Goal: Transaction & Acquisition: Purchase product/service

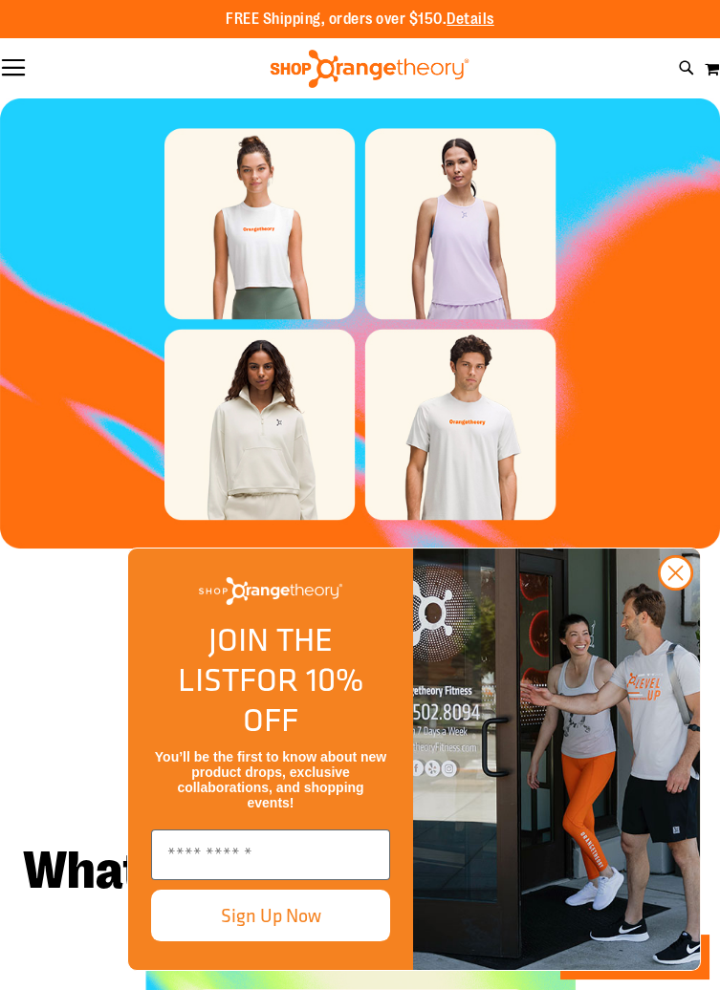
click at [23, 63] on button "Toggle Nav" at bounding box center [13, 68] width 27 height 19
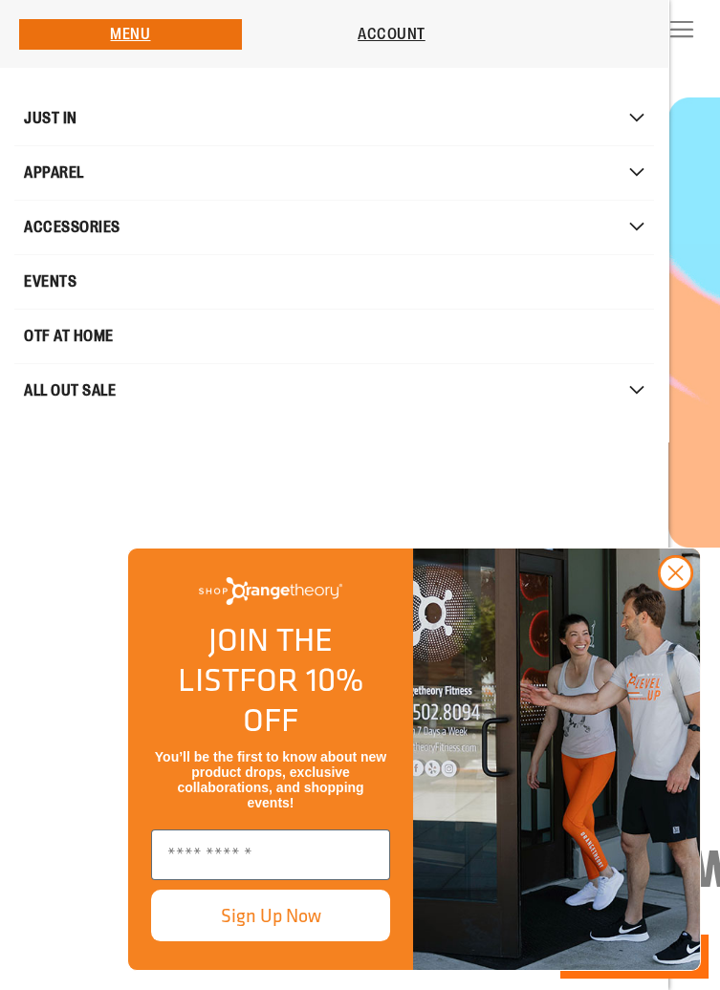
click at [90, 232] on span "ACCESSORIES" at bounding box center [72, 227] width 97 height 38
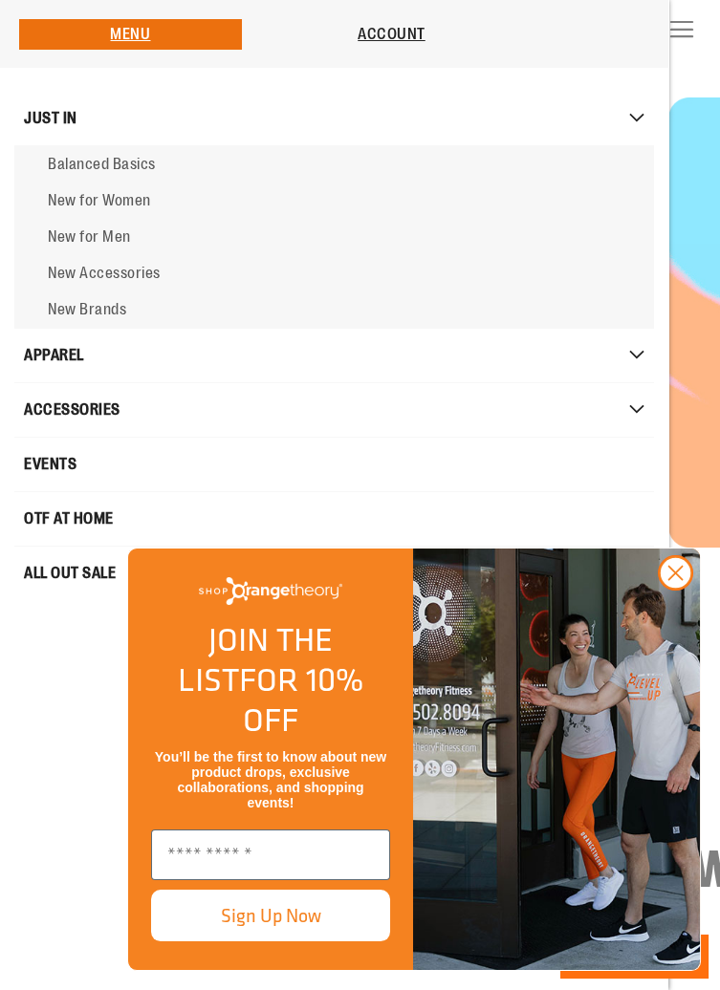
click at [134, 277] on span "New Accessories" at bounding box center [104, 273] width 113 height 17
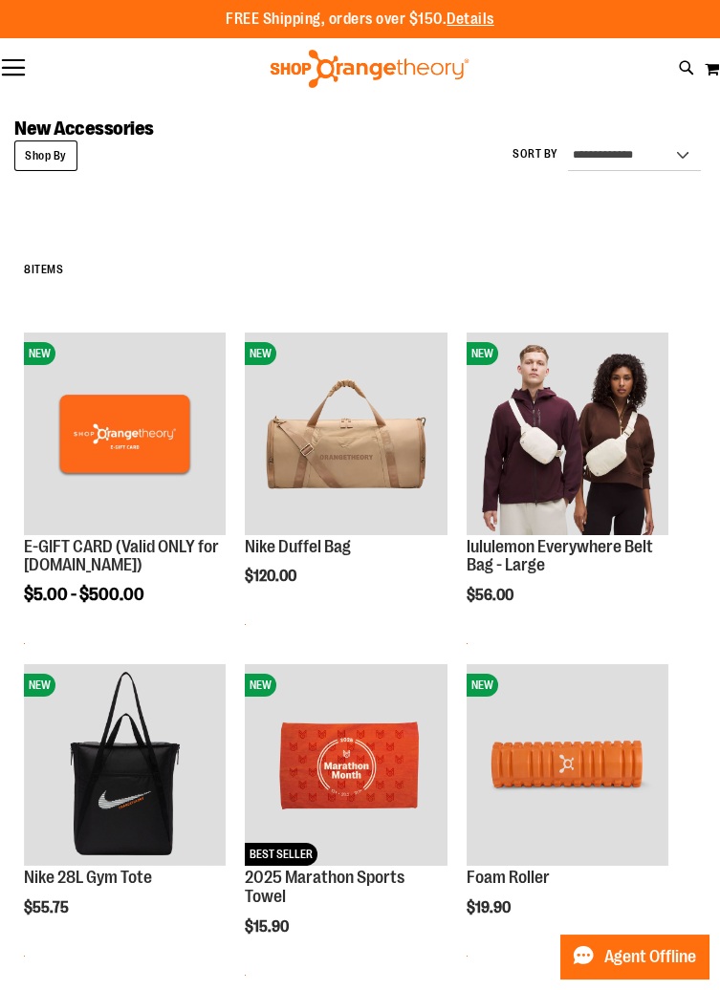
click at [13, 63] on button "Toggle Nav" at bounding box center [13, 68] width 27 height 19
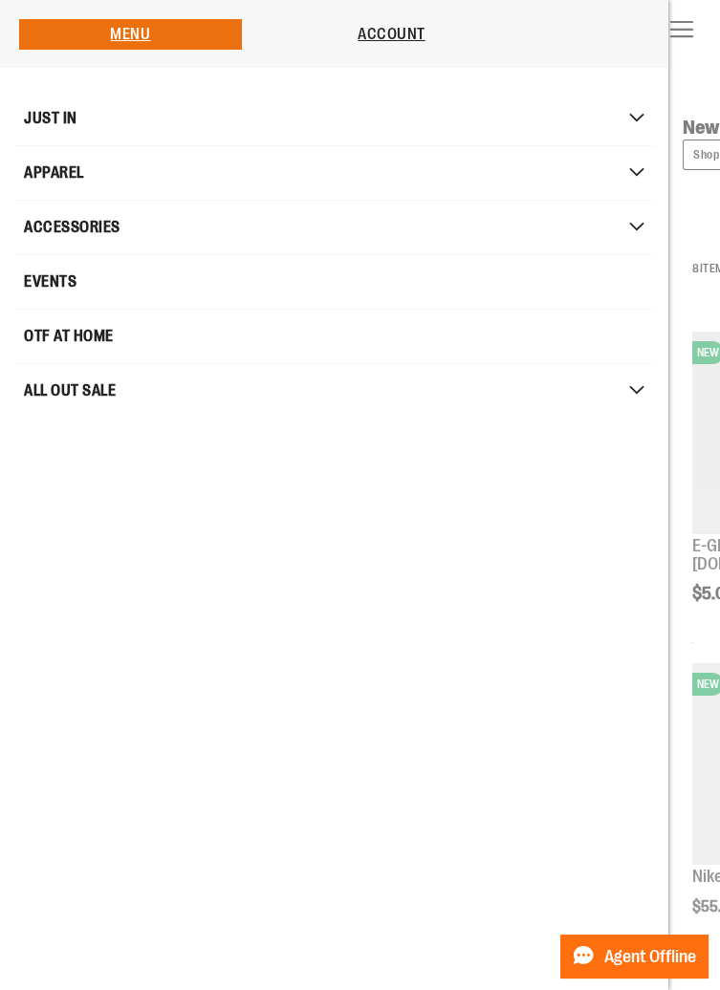
click at [94, 223] on span "ACCESSORIES" at bounding box center [72, 227] width 97 height 38
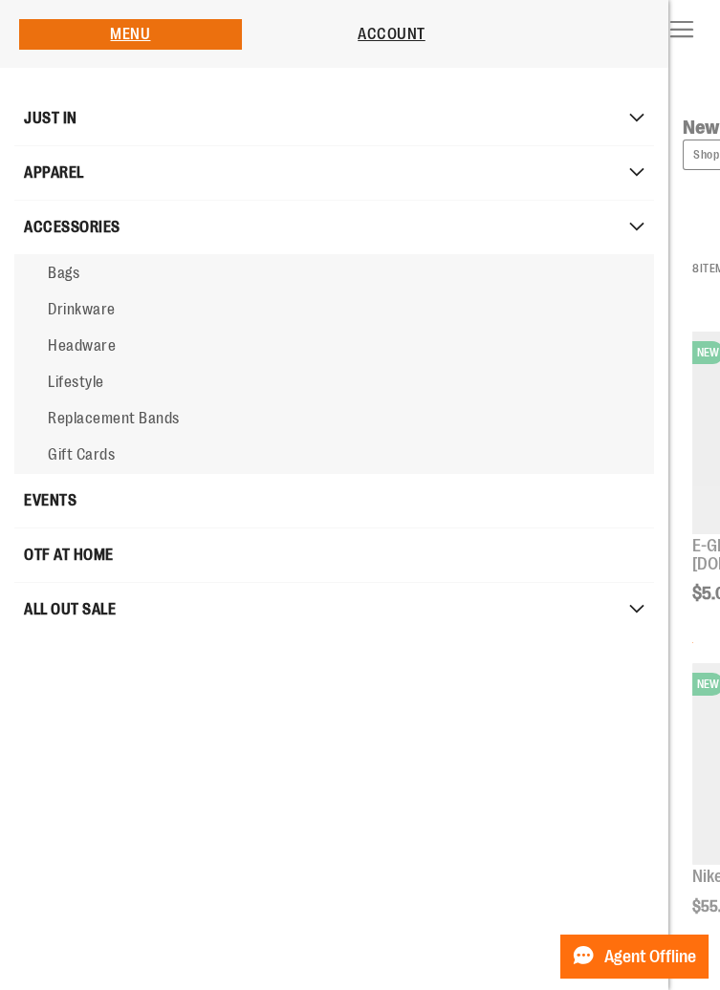
click at [127, 419] on span "Replacement Bands" at bounding box center [114, 418] width 132 height 17
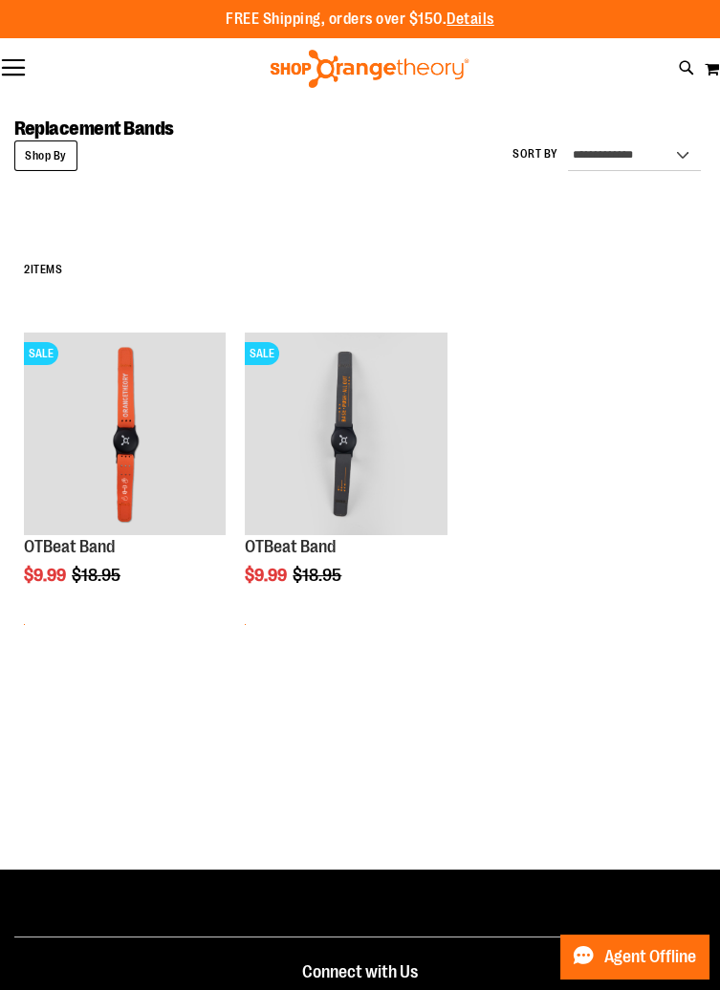
click at [13, 68] on button "Toggle Nav" at bounding box center [13, 68] width 27 height 19
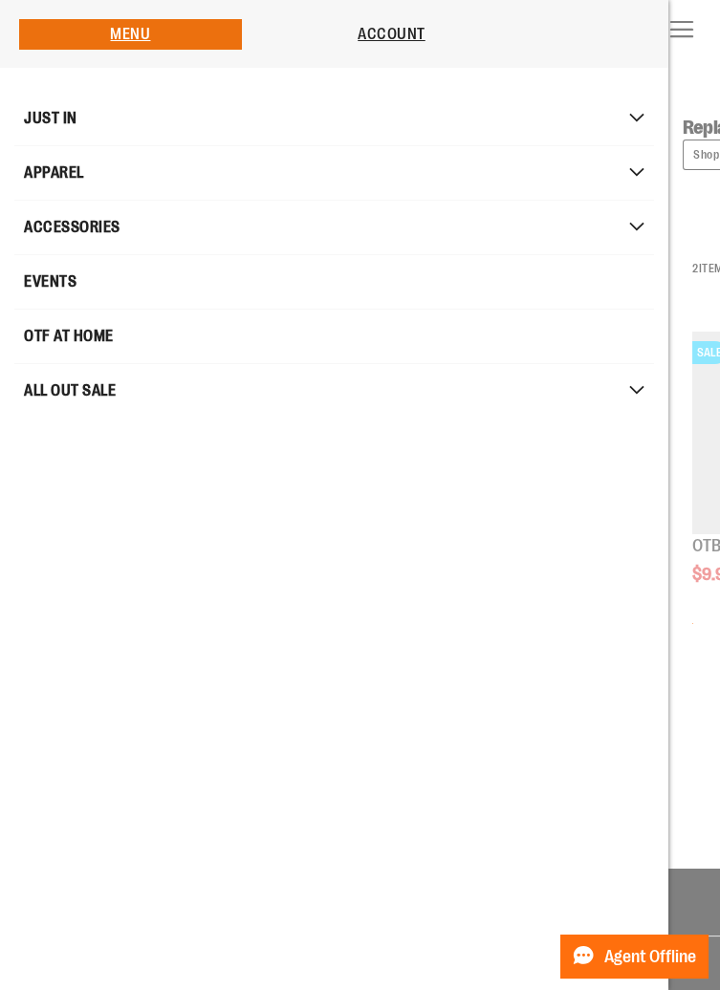
click at [120, 383] on link "ALL OUT SALE" at bounding box center [333, 391] width 639 height 54
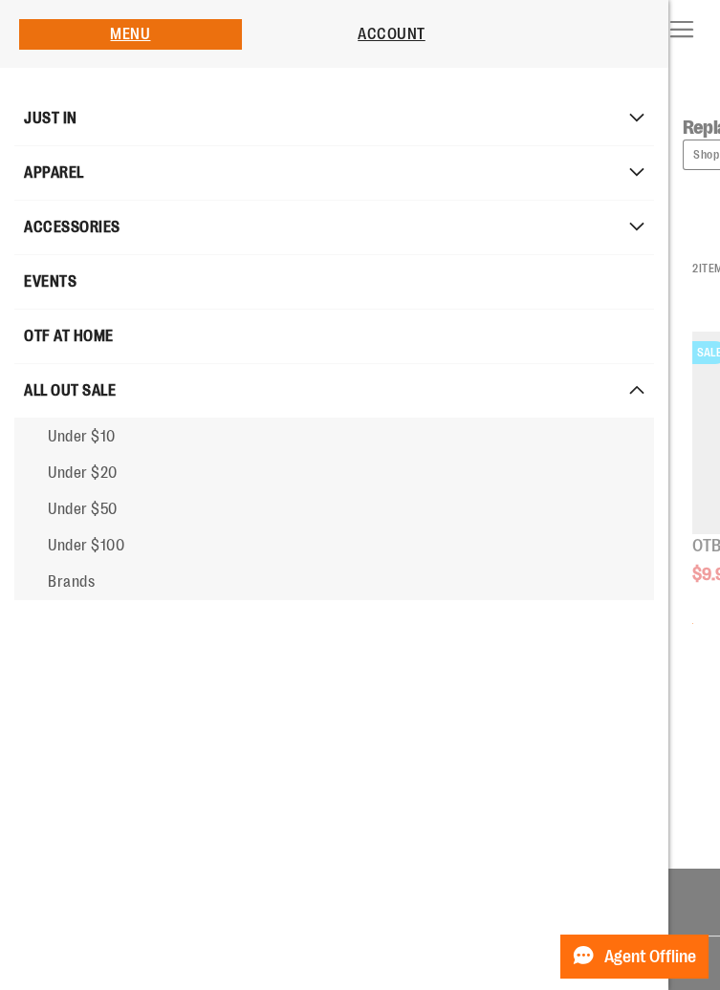
click at [110, 389] on span "ALL OUT SALE" at bounding box center [70, 391] width 92 height 38
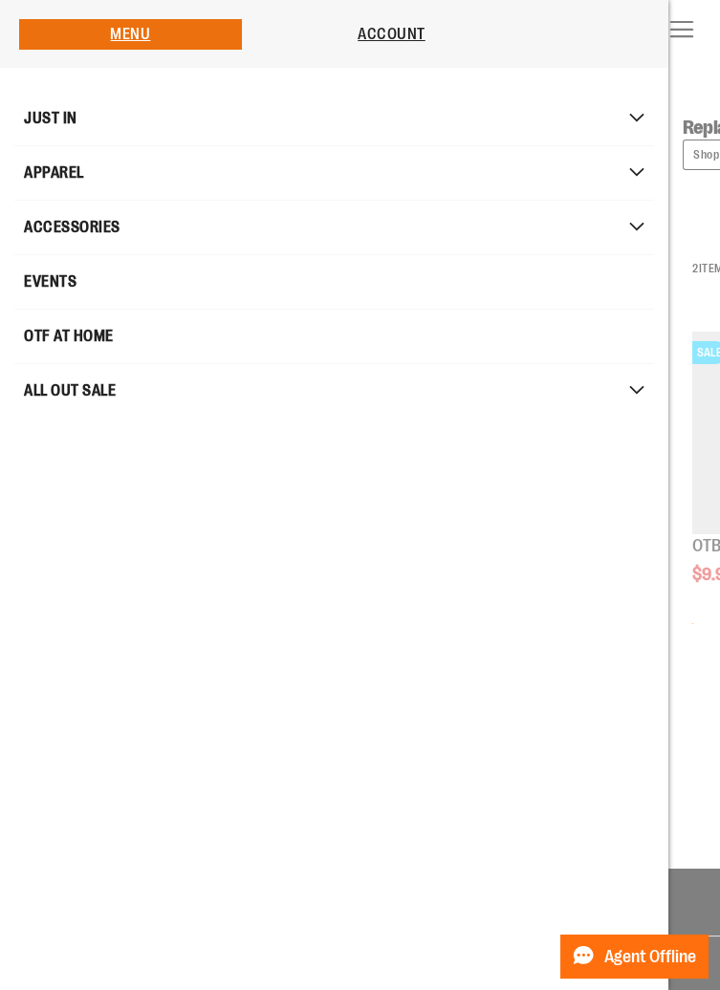
click at [164, 341] on link "OTF AT HOME" at bounding box center [333, 337] width 639 height 54
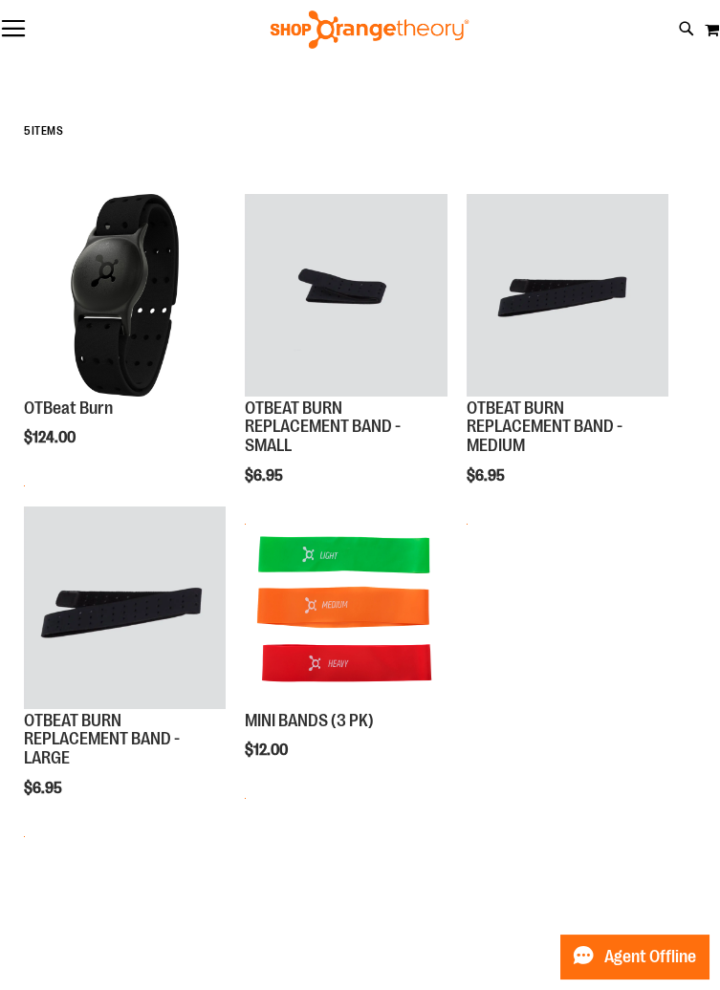
scroll to position [128, 0]
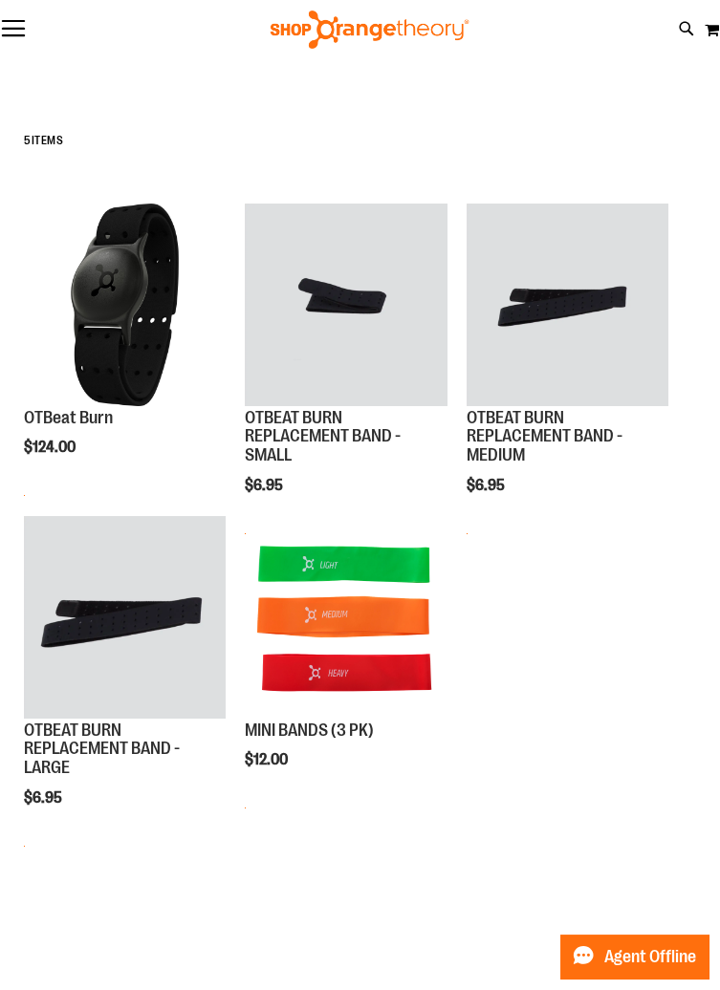
click at [24, 36] on button "Toggle Nav" at bounding box center [13, 29] width 27 height 19
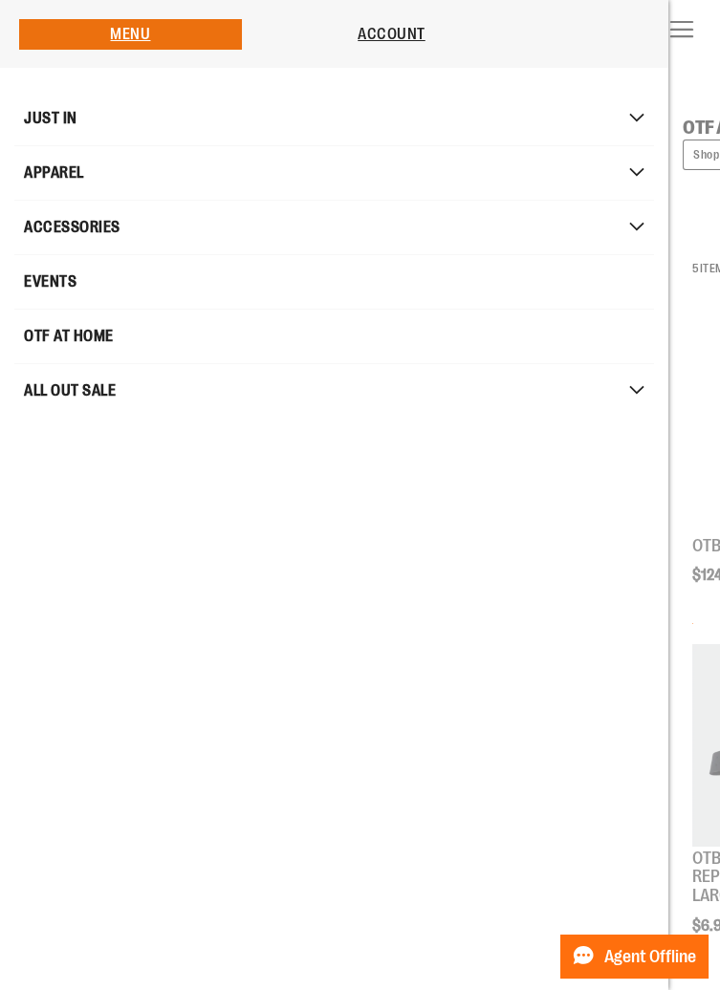
click at [60, 280] on span "EVENTS" at bounding box center [50, 282] width 53 height 38
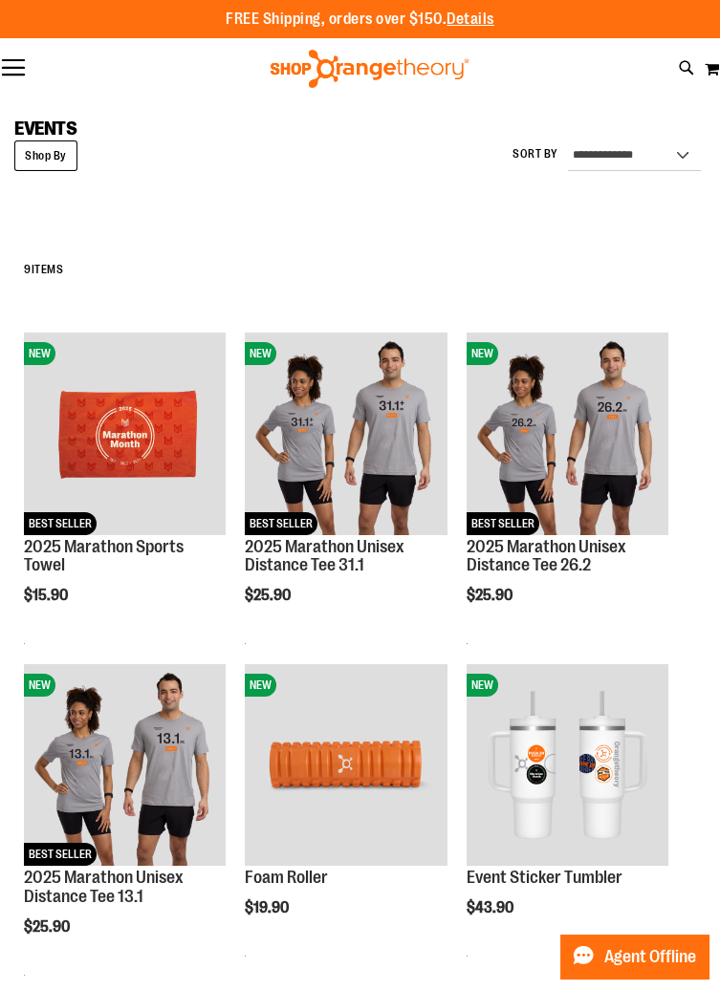
click at [12, 69] on button "Toggle Nav" at bounding box center [13, 68] width 27 height 19
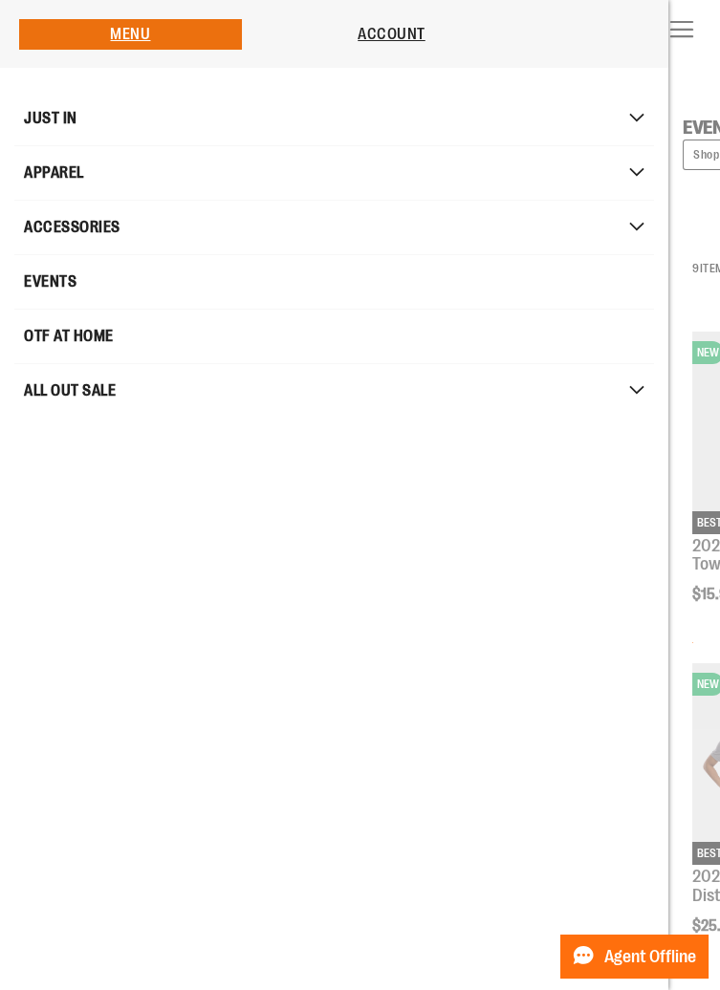
click at [66, 229] on span "ACCESSORIES" at bounding box center [72, 227] width 97 height 38
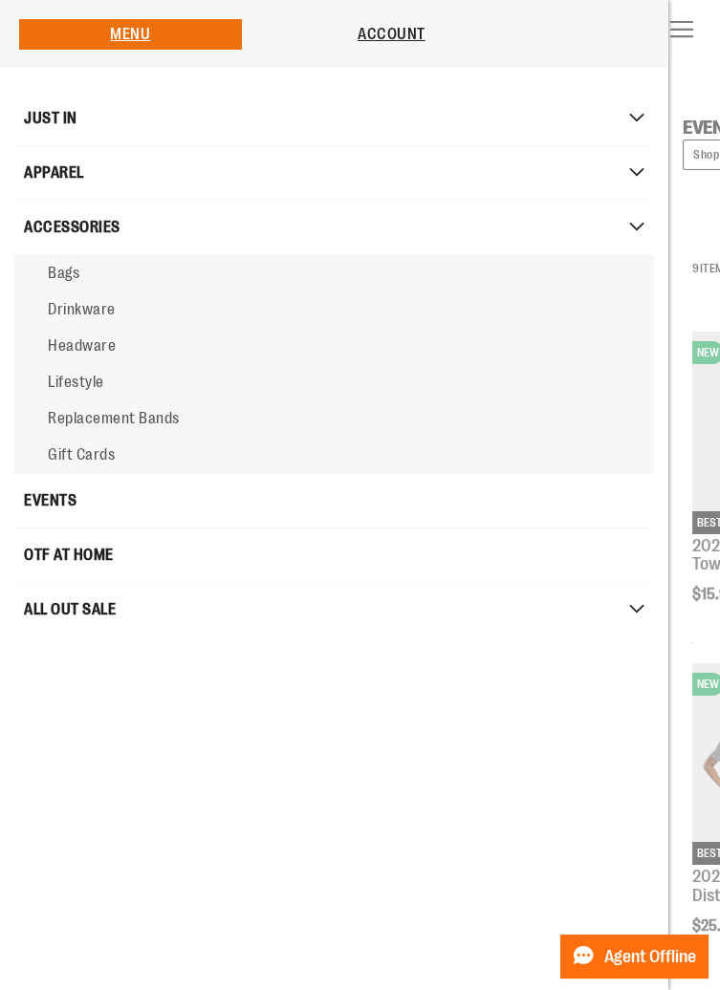
click at [118, 423] on span "Replacement Bands" at bounding box center [114, 418] width 132 height 17
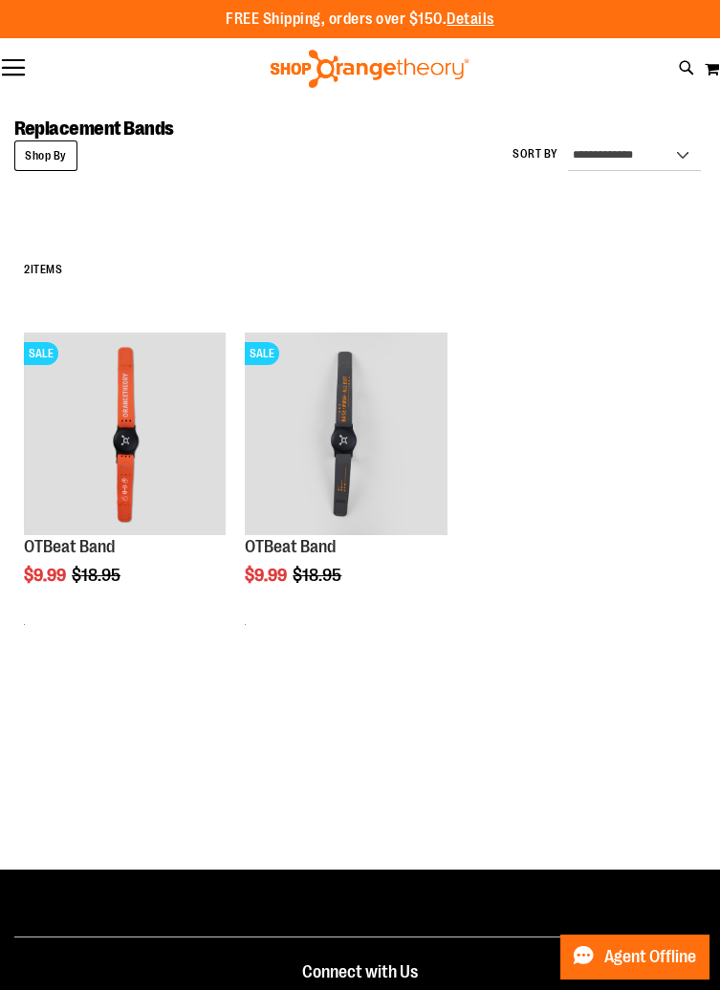
click at [15, 66] on button "Toggle Nav" at bounding box center [13, 68] width 27 height 19
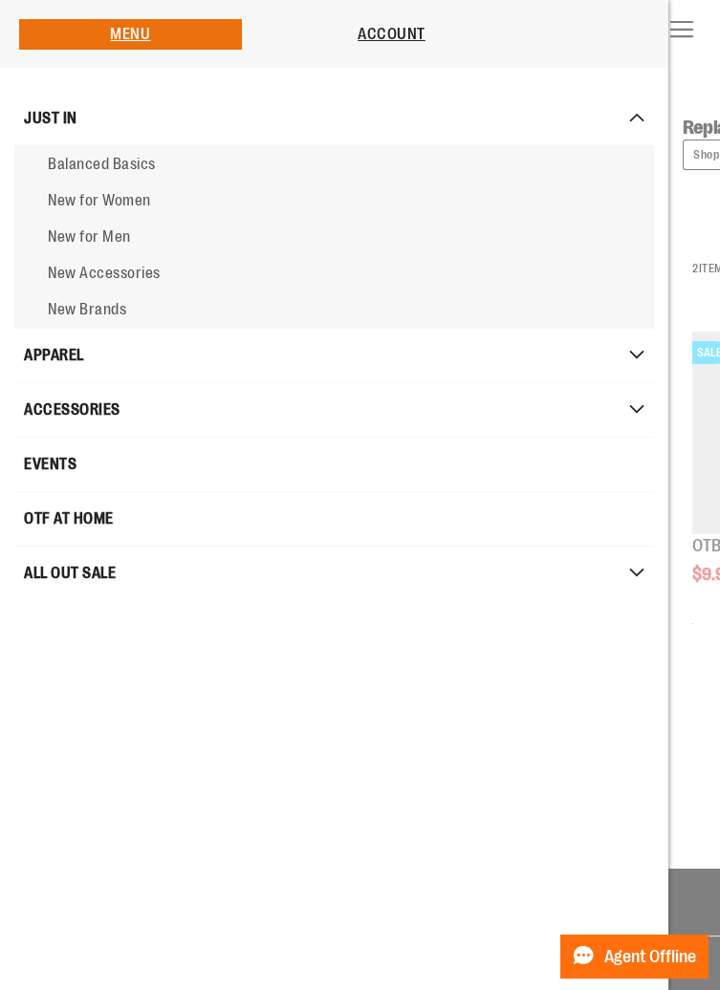
click at [61, 119] on span "JUST IN" at bounding box center [51, 118] width 54 height 38
click at [118, 166] on span "Balanced Basics" at bounding box center [102, 164] width 108 height 17
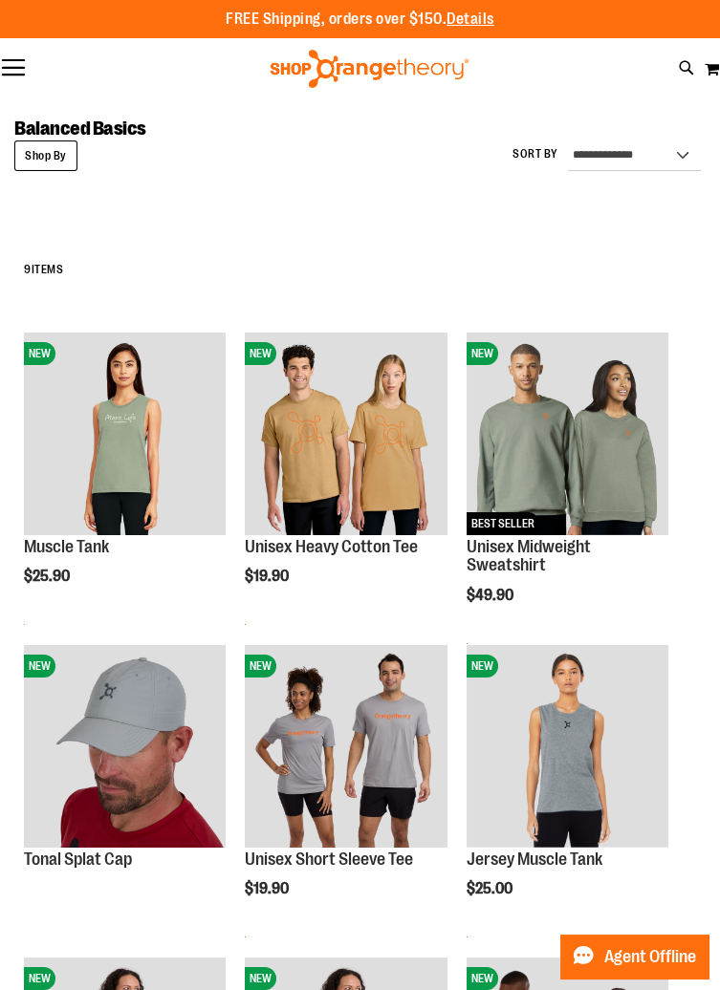
click at [23, 74] on button "Toggle Nav" at bounding box center [13, 68] width 27 height 19
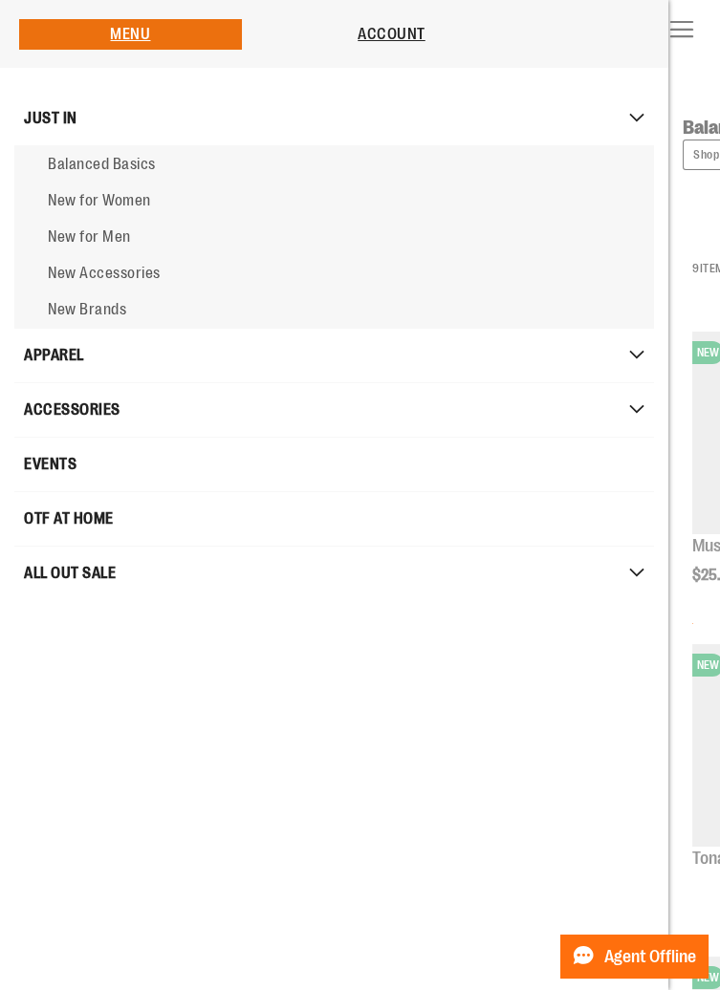
click at [126, 273] on span "New Accessories" at bounding box center [104, 273] width 113 height 17
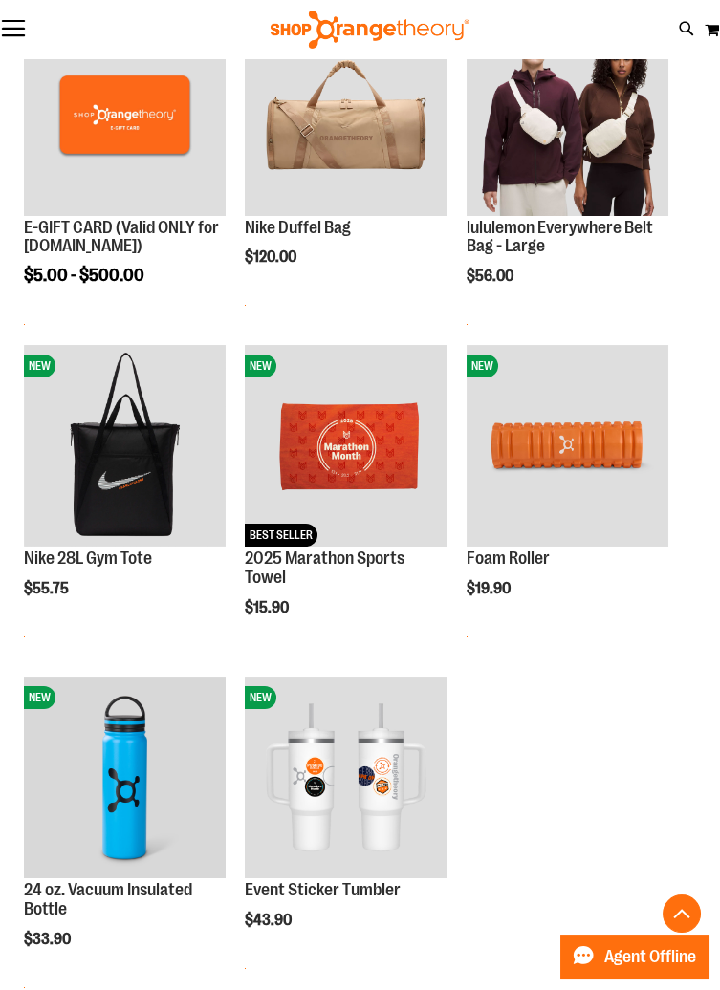
scroll to position [320, 0]
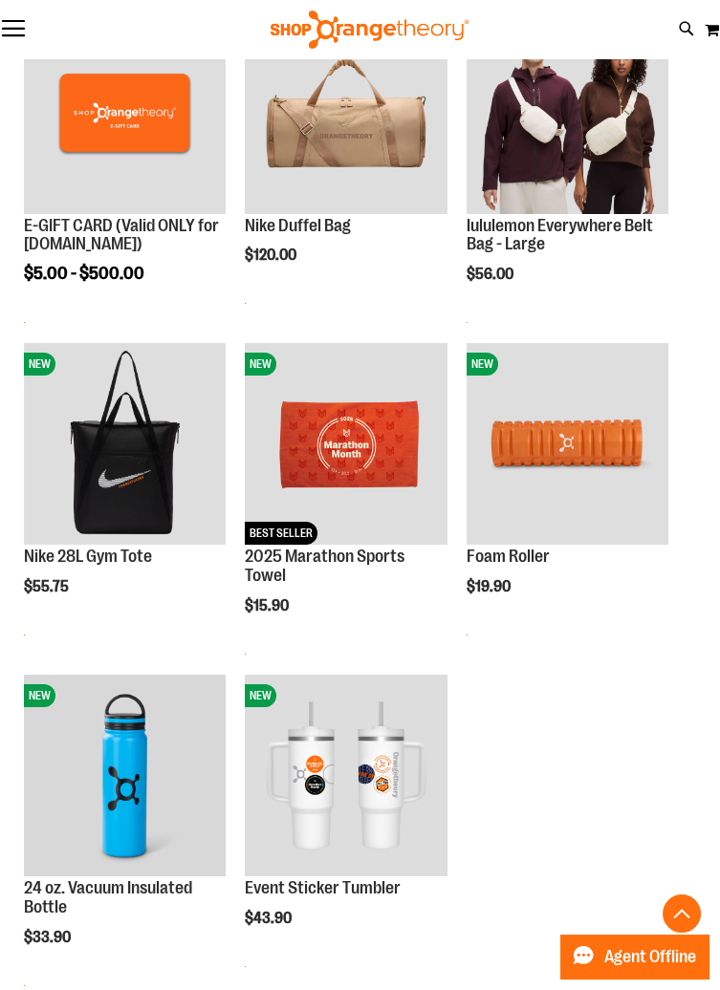
click at [10, 33] on button "Toggle Nav" at bounding box center [13, 29] width 27 height 19
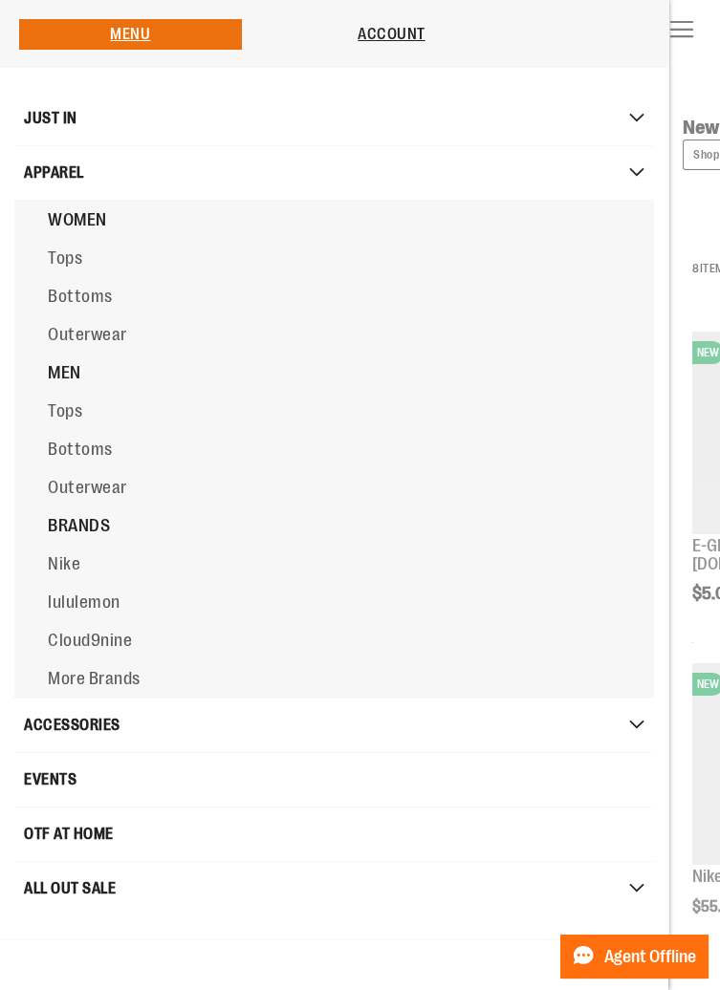
click at [62, 359] on link "MEN" at bounding box center [374, 373] width 720 height 38
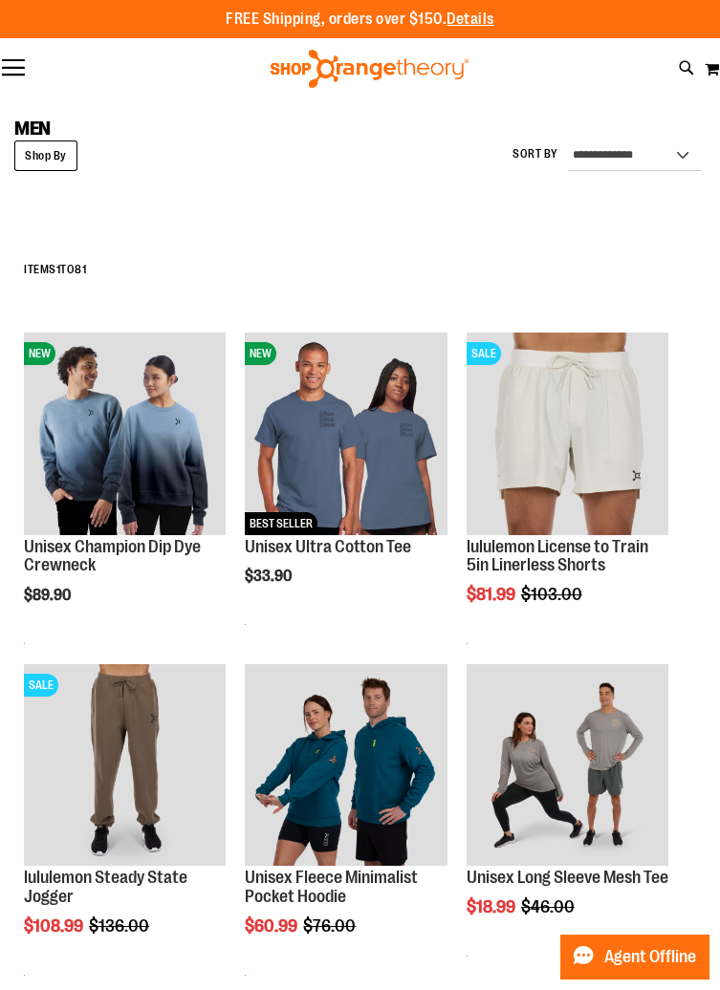
click at [19, 68] on button "Toggle Nav" at bounding box center [13, 68] width 27 height 19
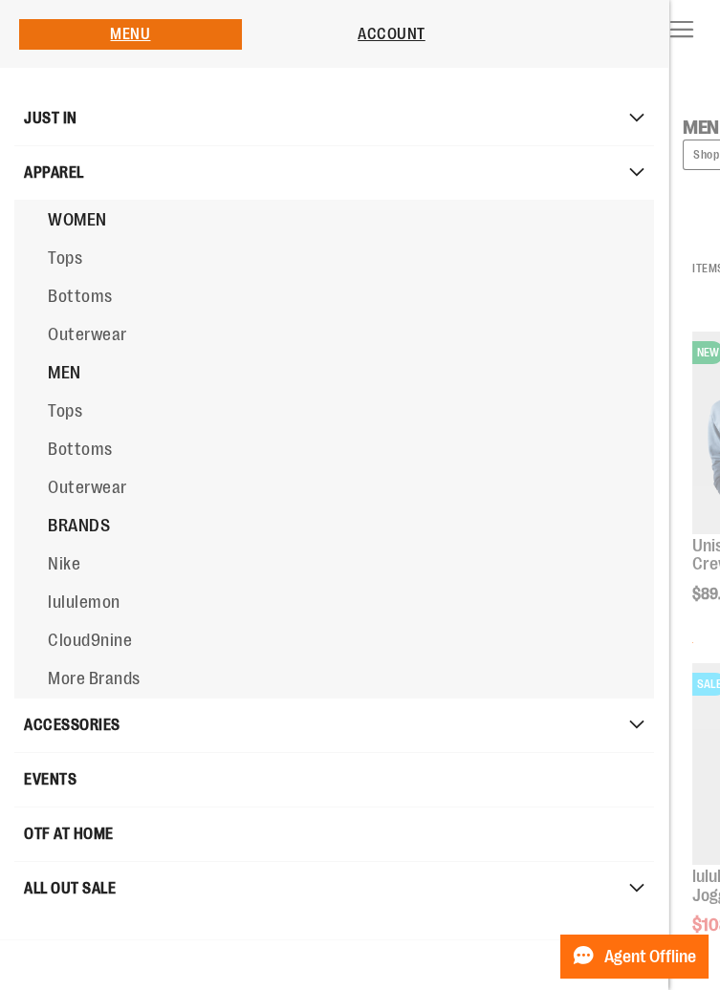
click at [66, 256] on span "Tops" at bounding box center [65, 258] width 34 height 19
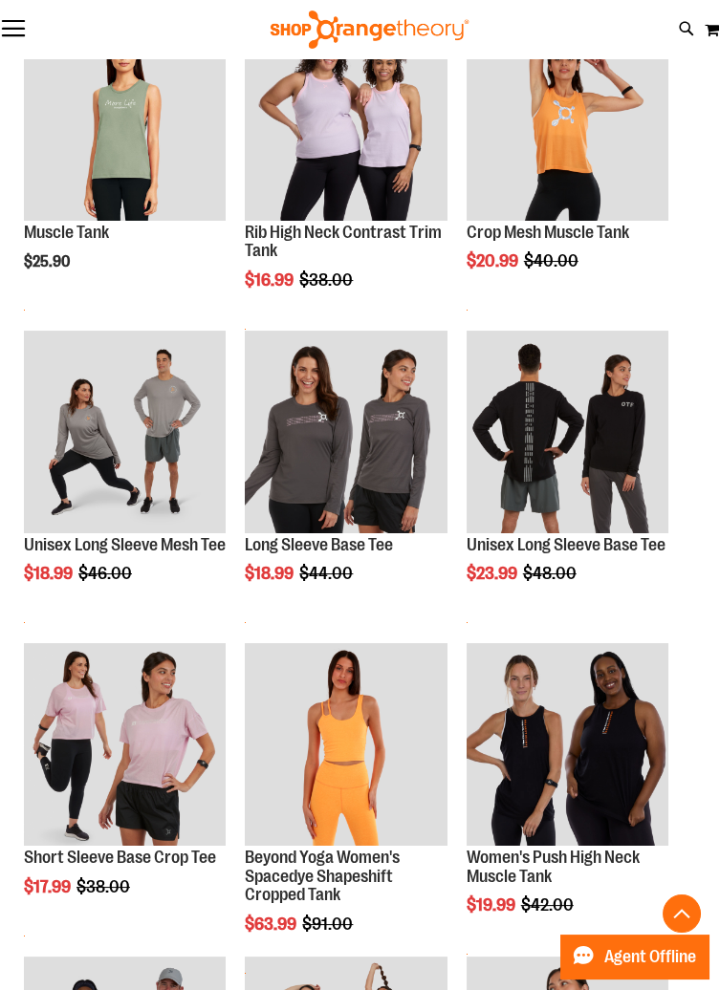
scroll to position [314, 0]
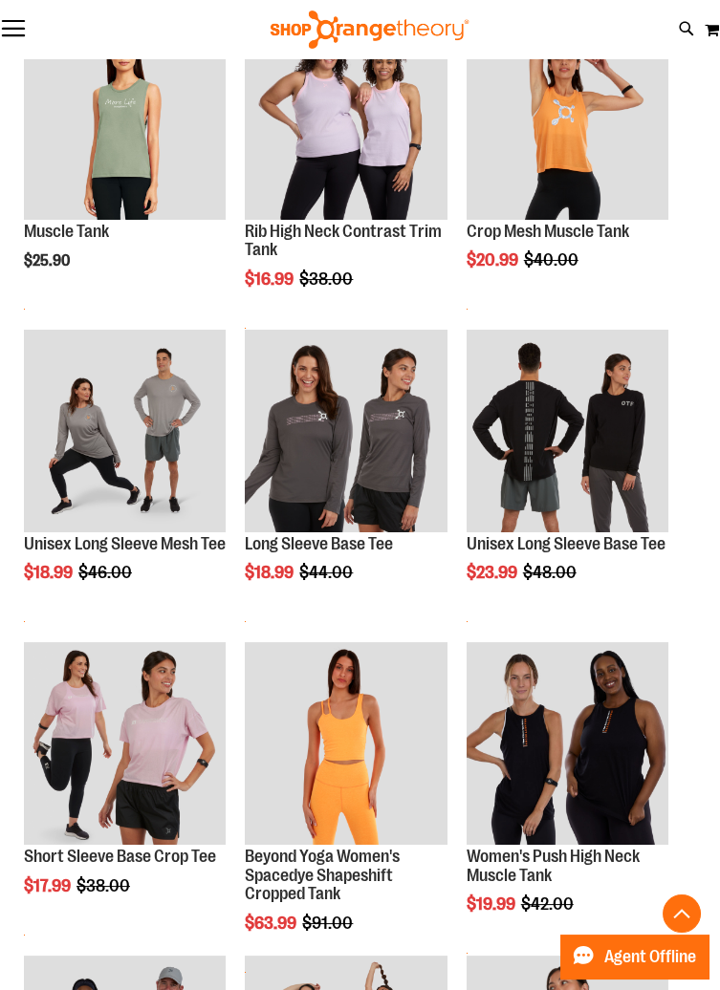
click at [638, 807] on img "product" at bounding box center [567, 743] width 202 height 202
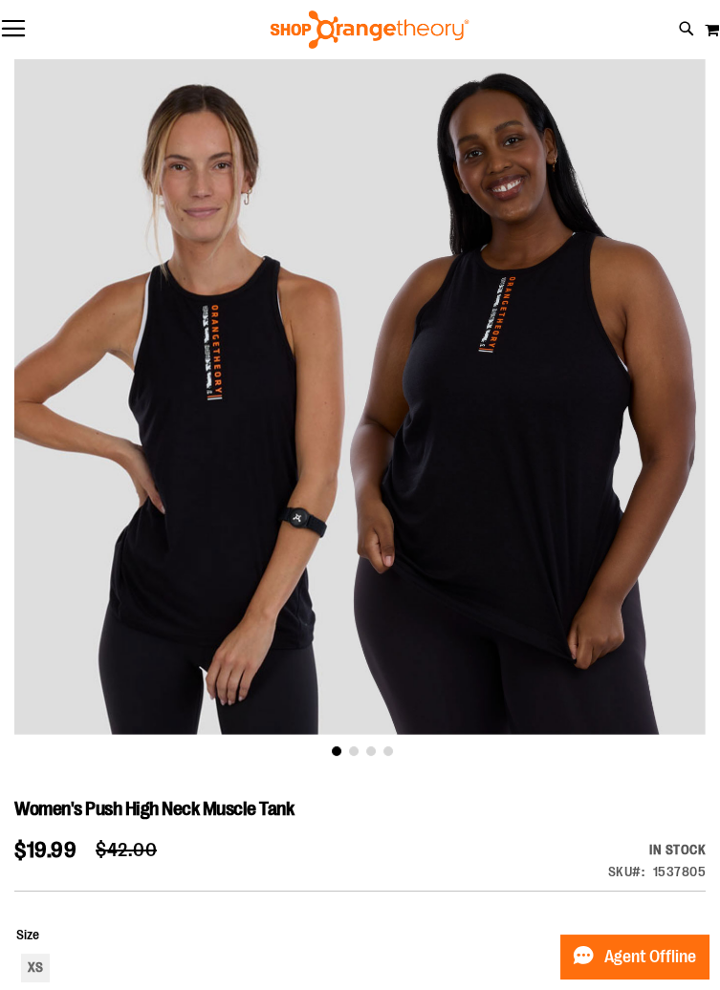
scroll to position [123, 0]
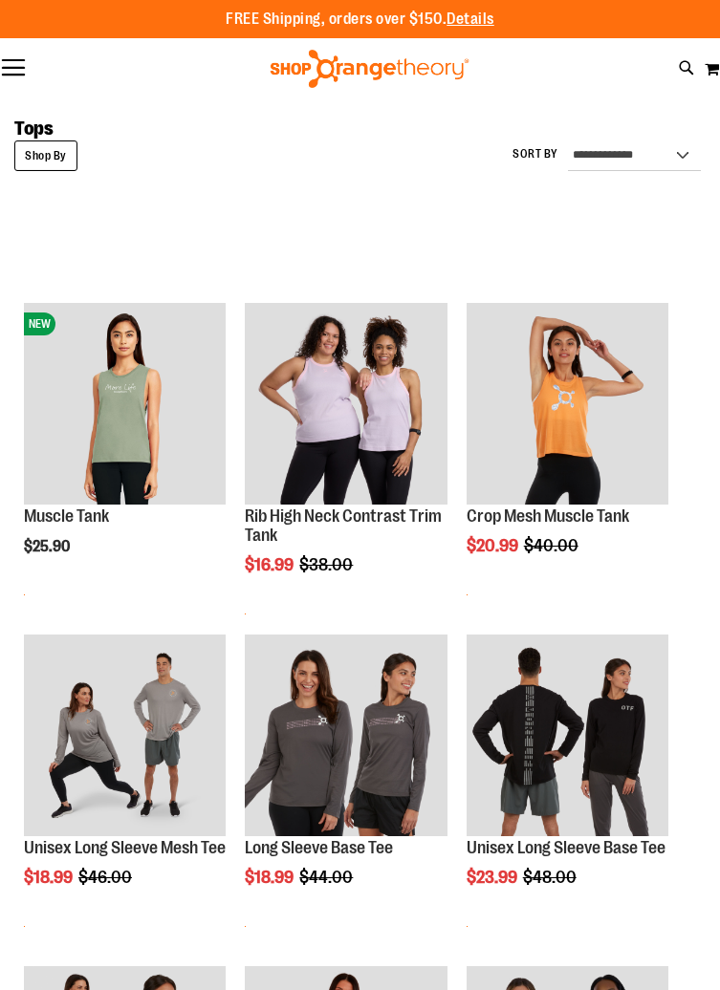
scroll to position [386, 0]
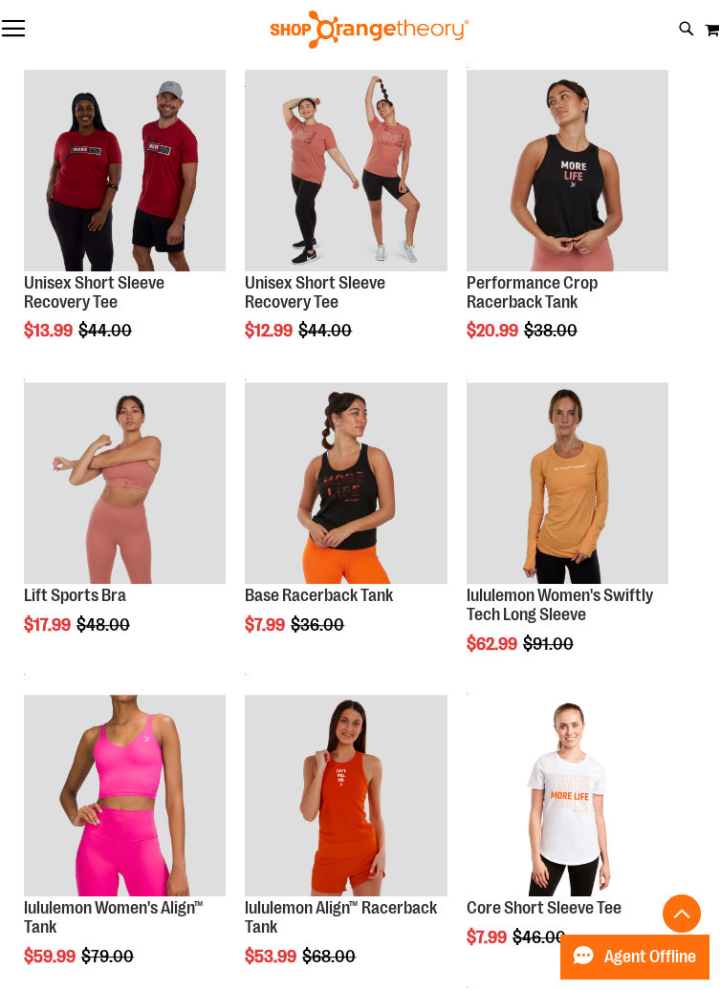
scroll to position [1205, 0]
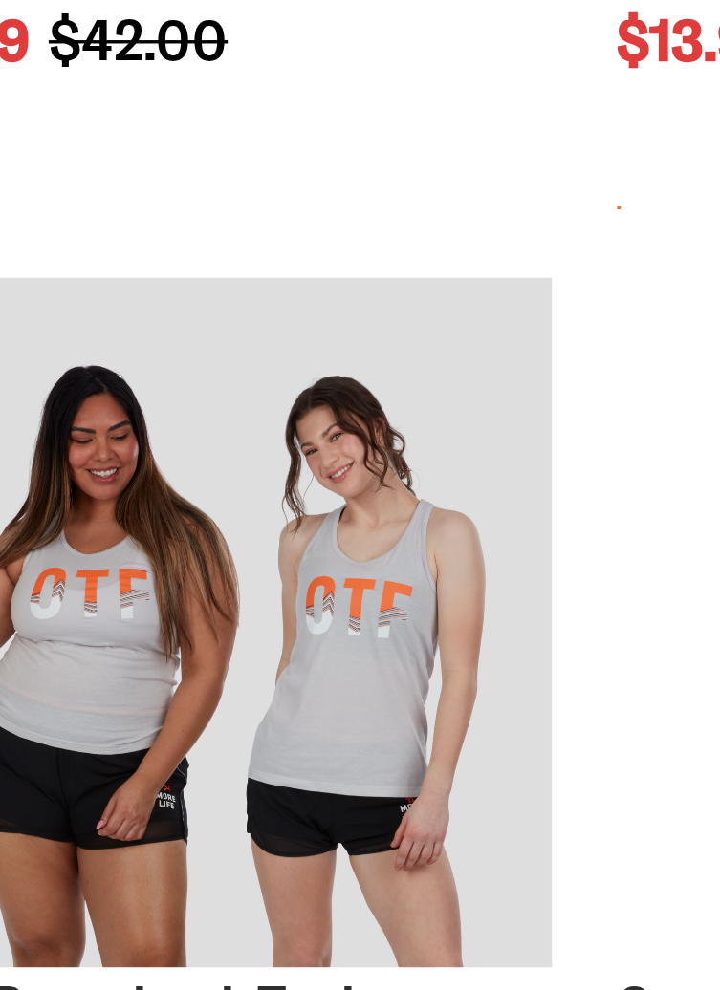
scroll to position [2210, 0]
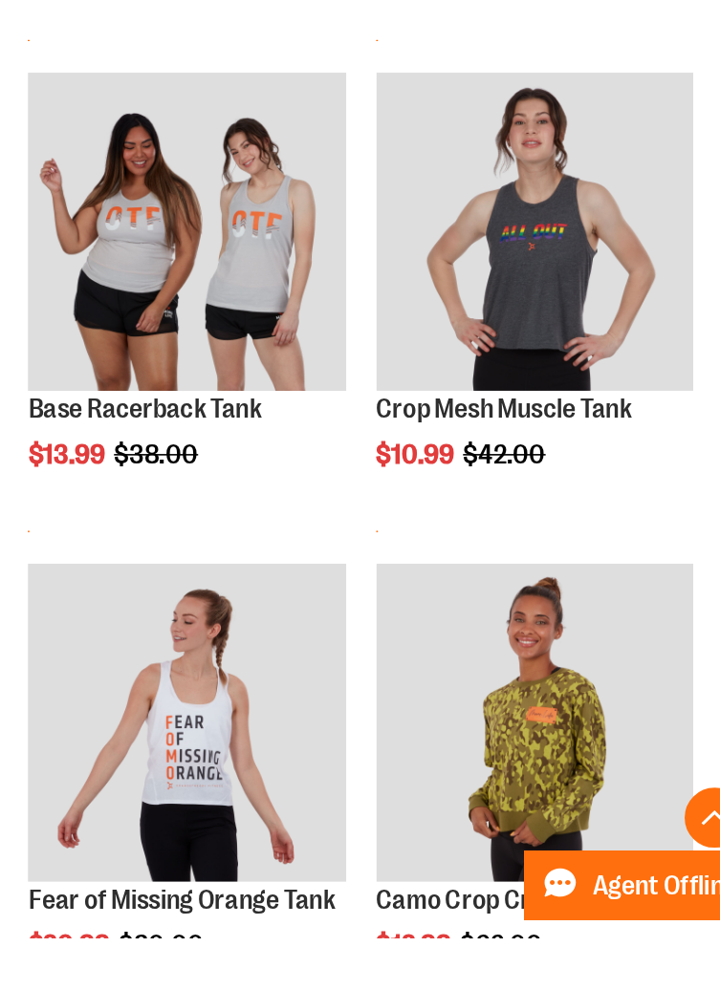
click at [359, 904] on img "product" at bounding box center [346, 853] width 202 height 202
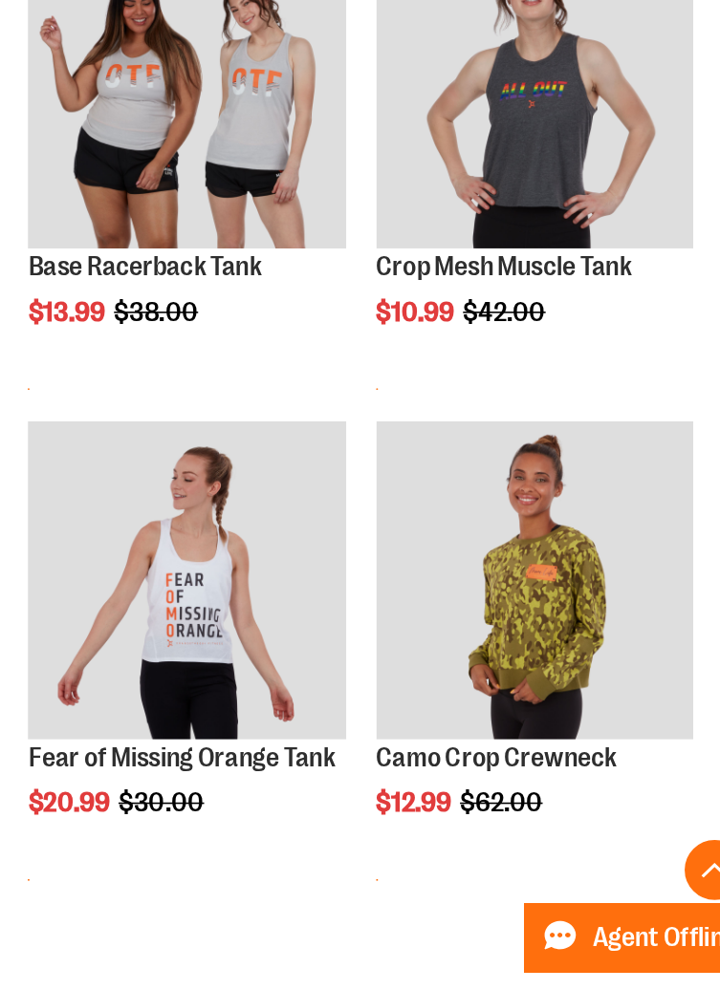
click at [351, 948] on button "Add to Cart" at bounding box center [246, 944] width 210 height 48
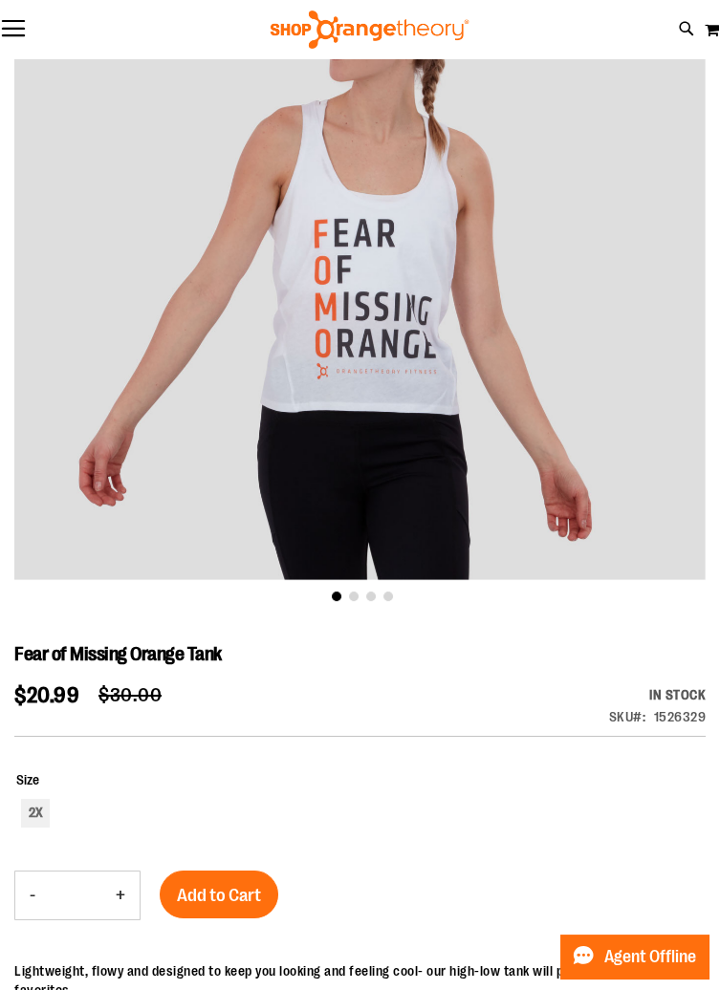
scroll to position [225, 0]
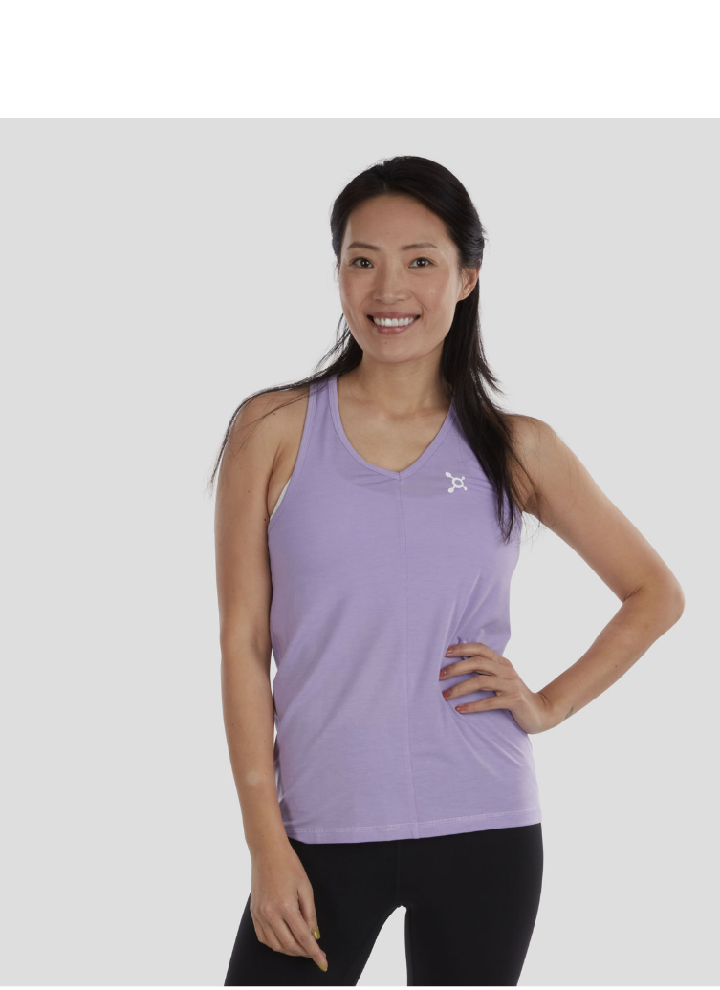
scroll to position [908, 0]
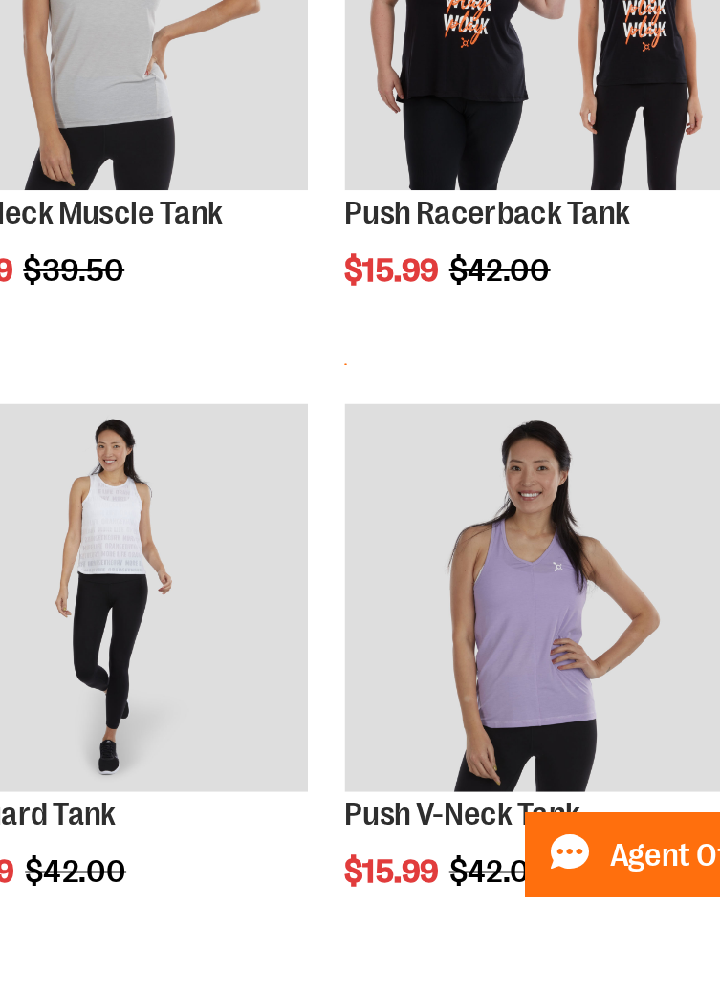
click at [584, 888] on img "product" at bounding box center [567, 824] width 202 height 202
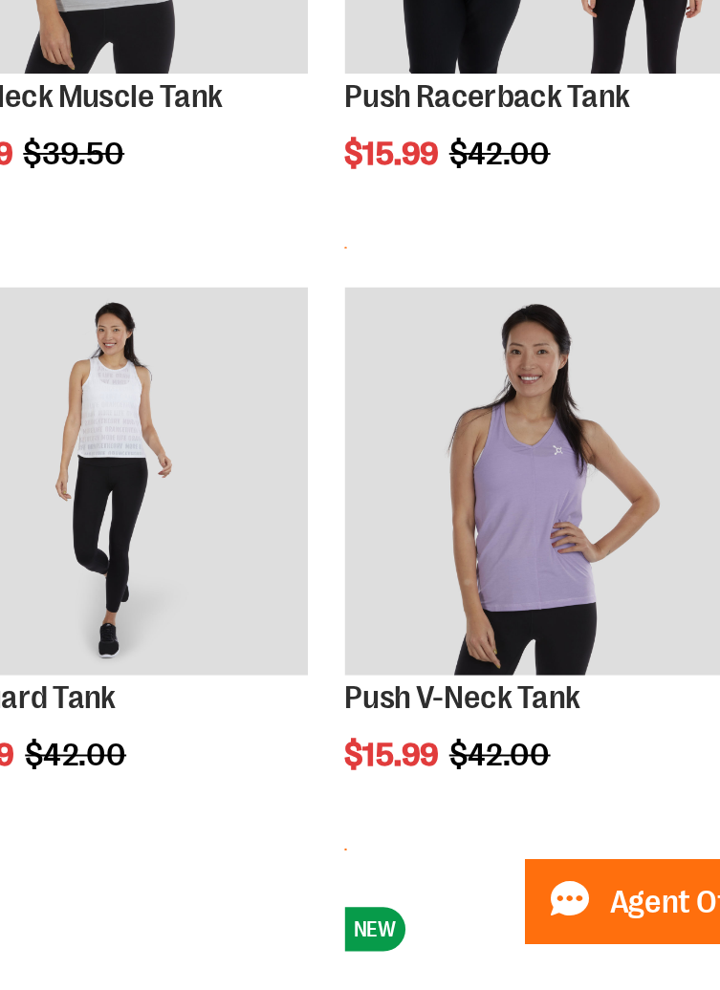
scroll to position [1030, 0]
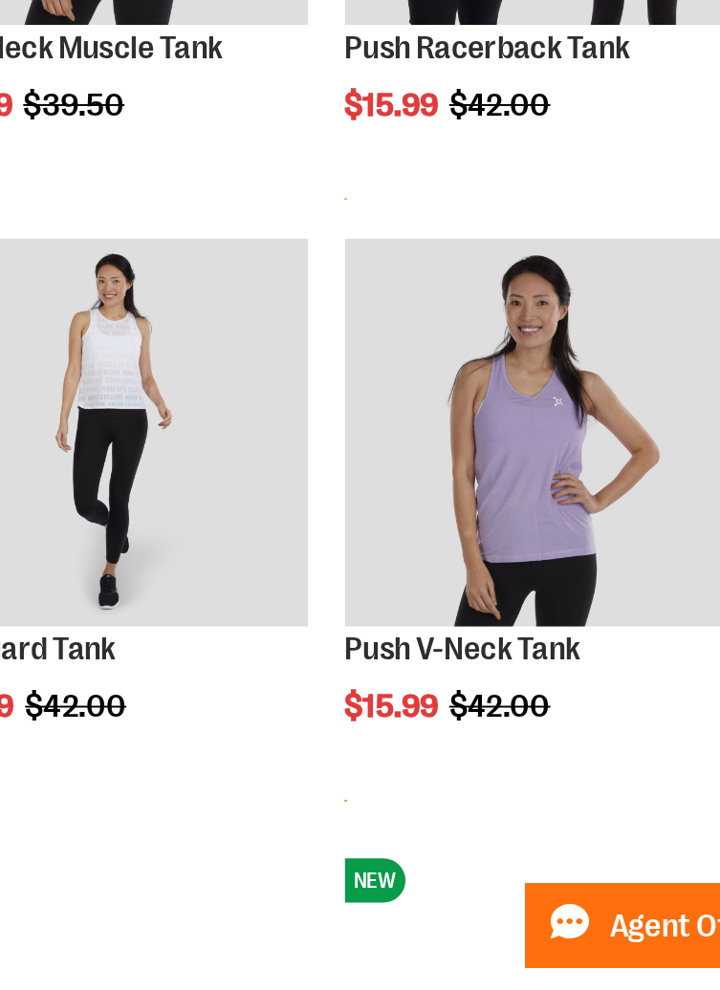
click at [587, 759] on img "product" at bounding box center [567, 701] width 202 height 202
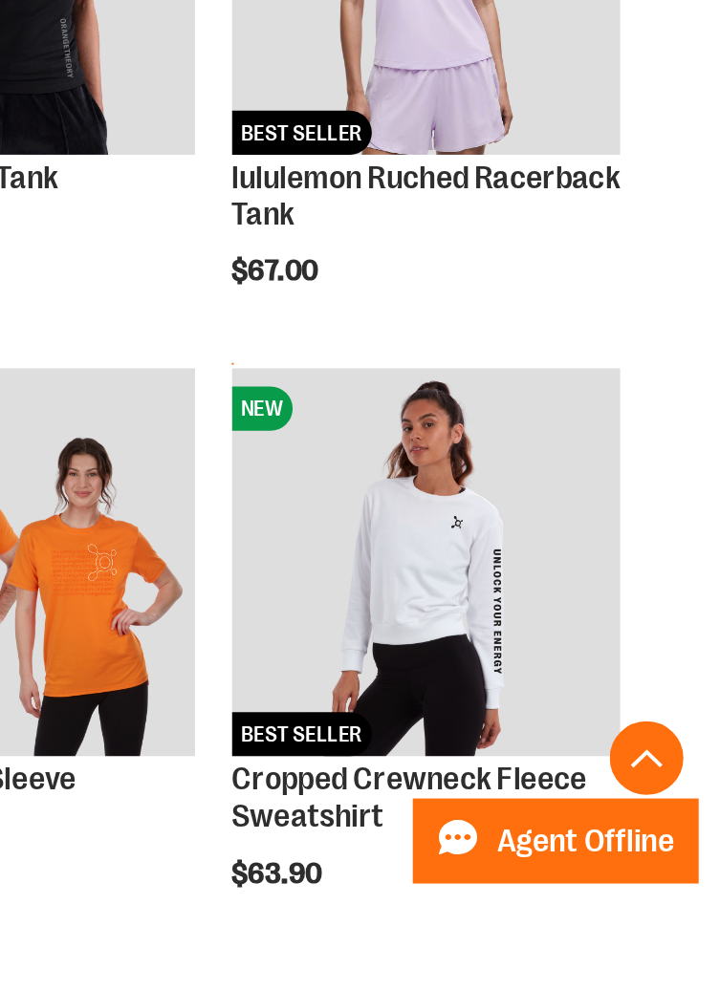
scroll to position [872, 0]
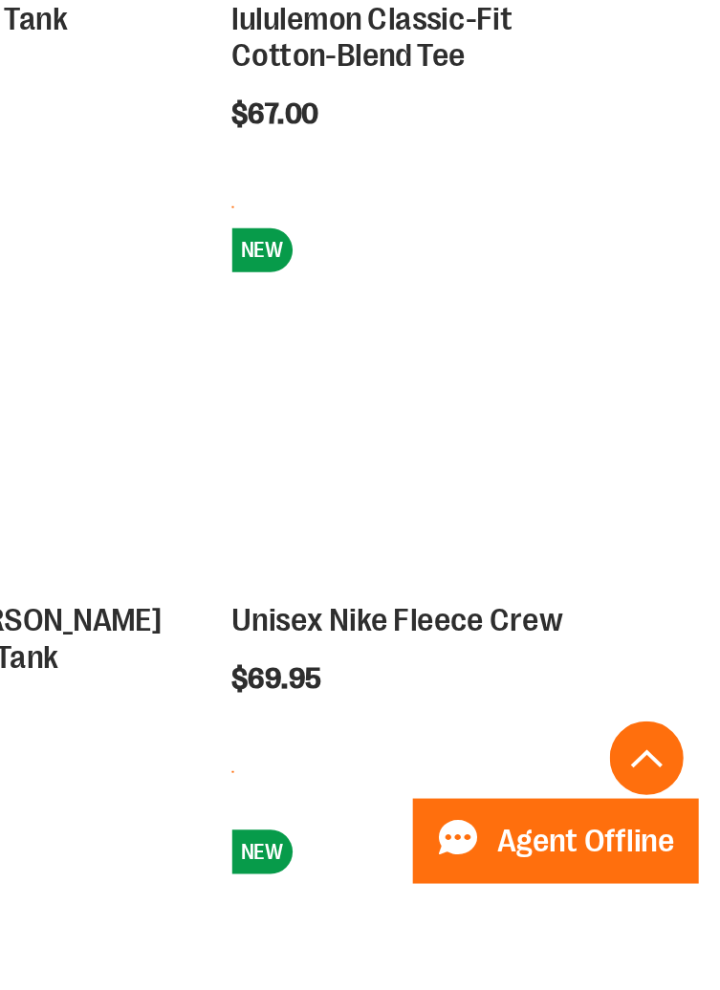
scroll to position [1579, 0]
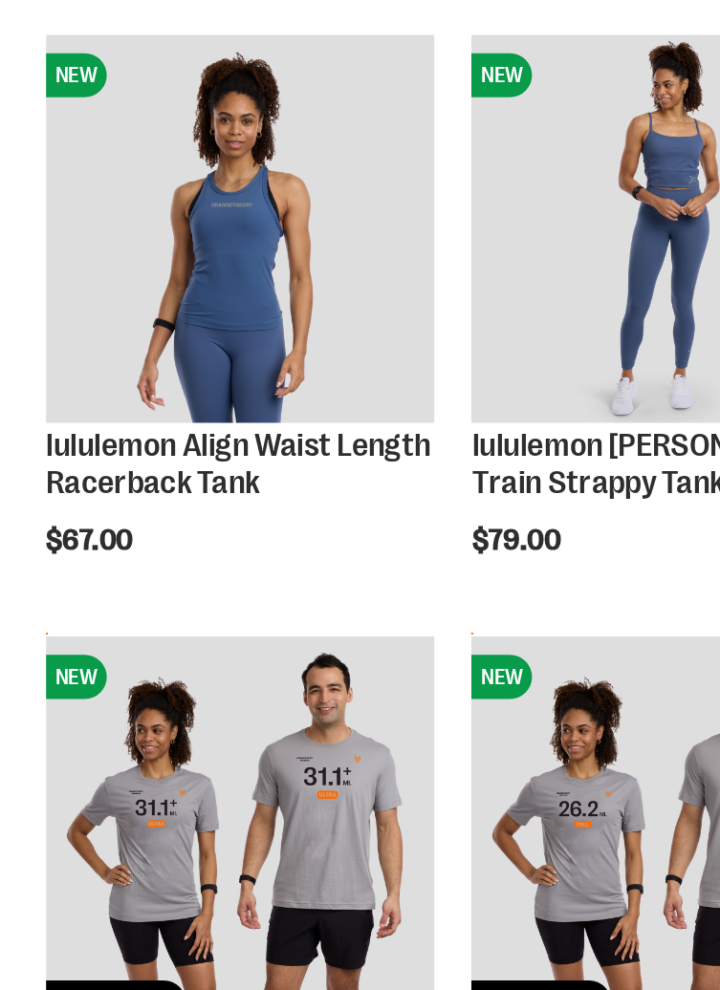
click at [304, 919] on img "product" at bounding box center [346, 908] width 202 height 202
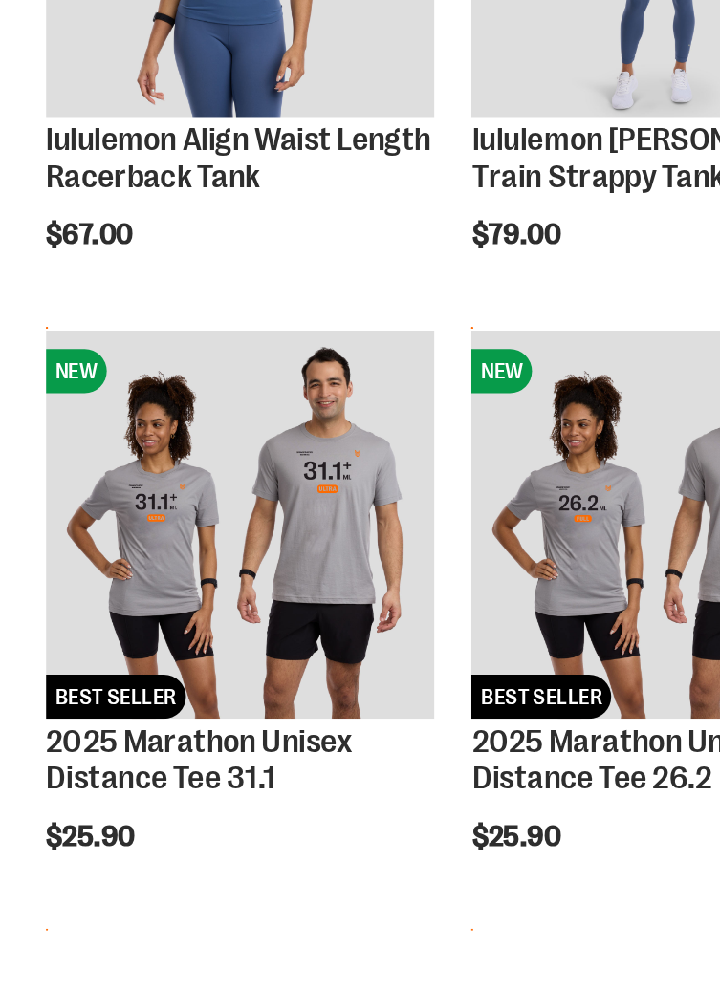
scroll to position [1875, 0]
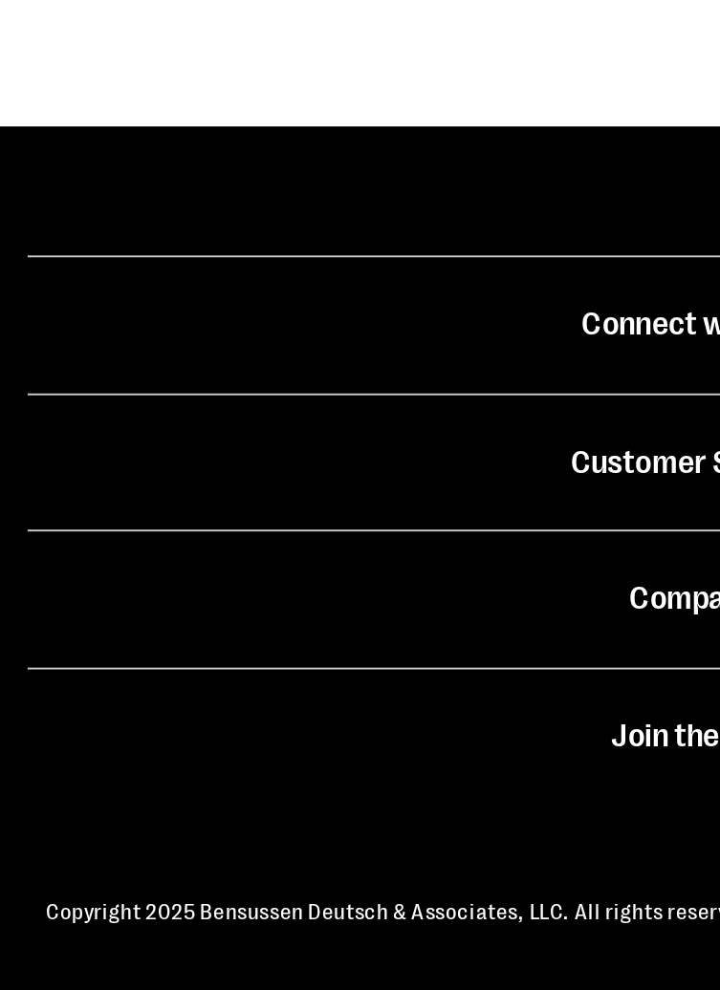
scroll to position [1408, 0]
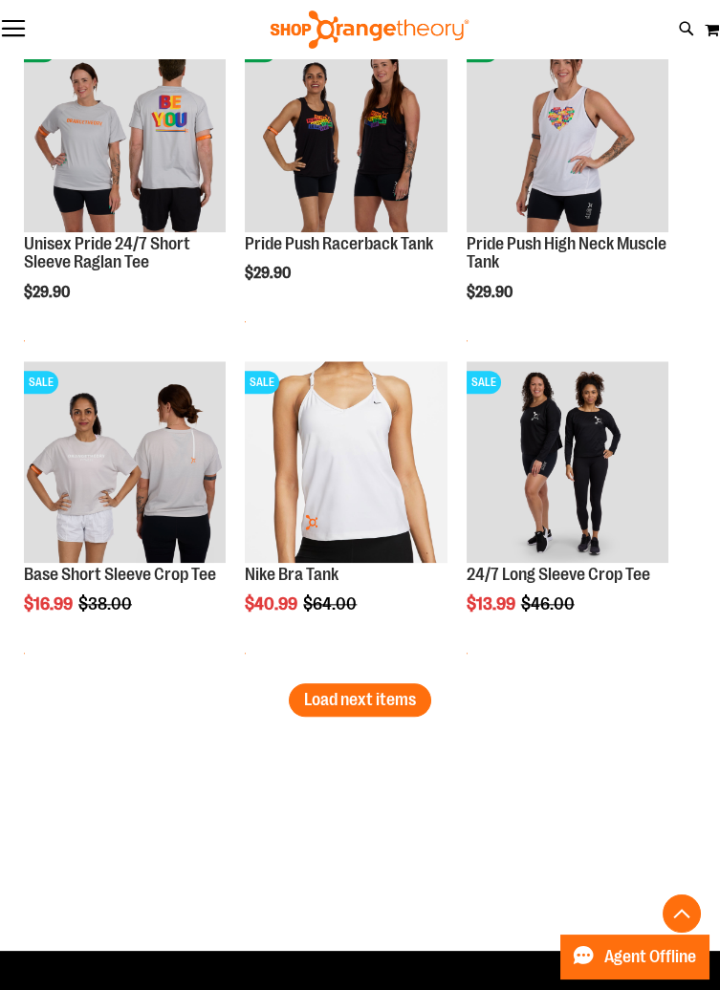
scroll to position [3668, 0]
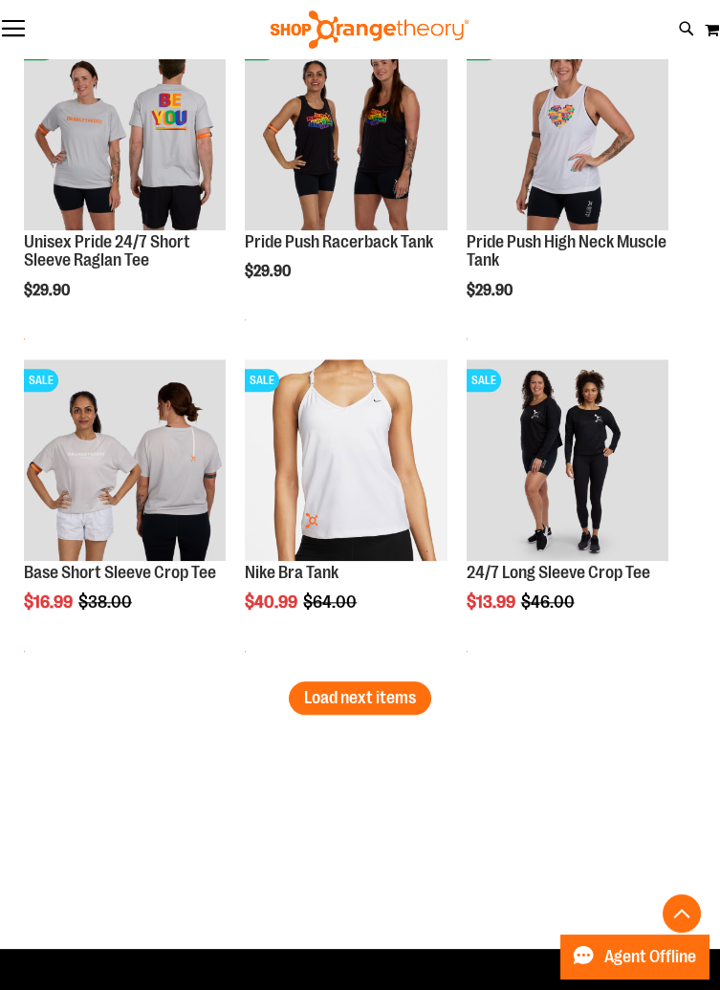
click at [379, 707] on button "Load next items" at bounding box center [360, 698] width 142 height 33
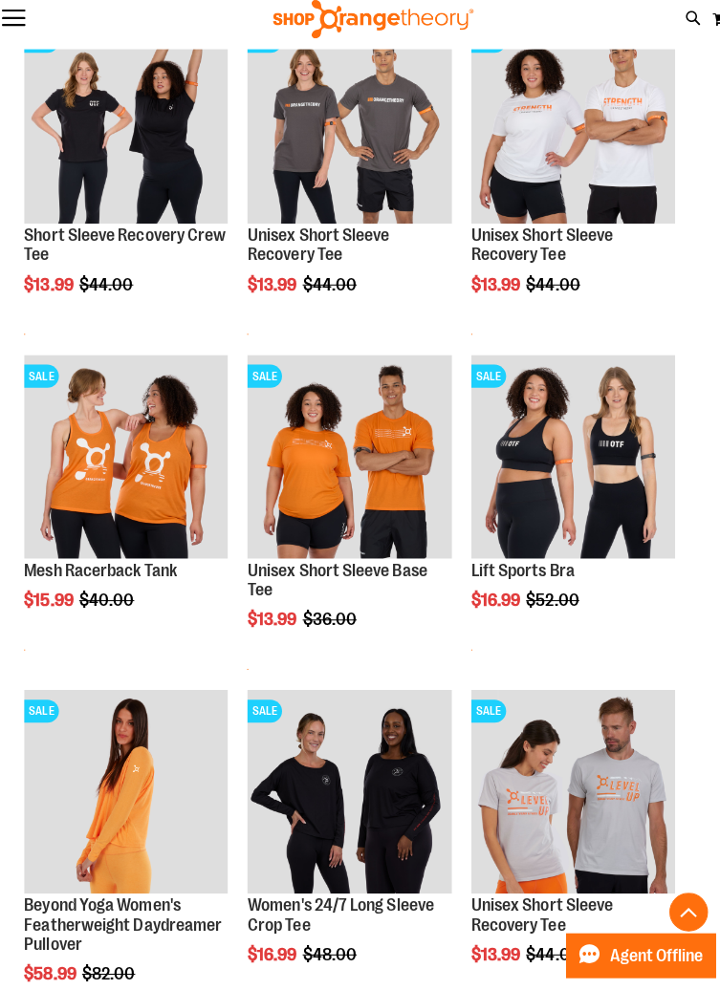
scroll to position [4670, 0]
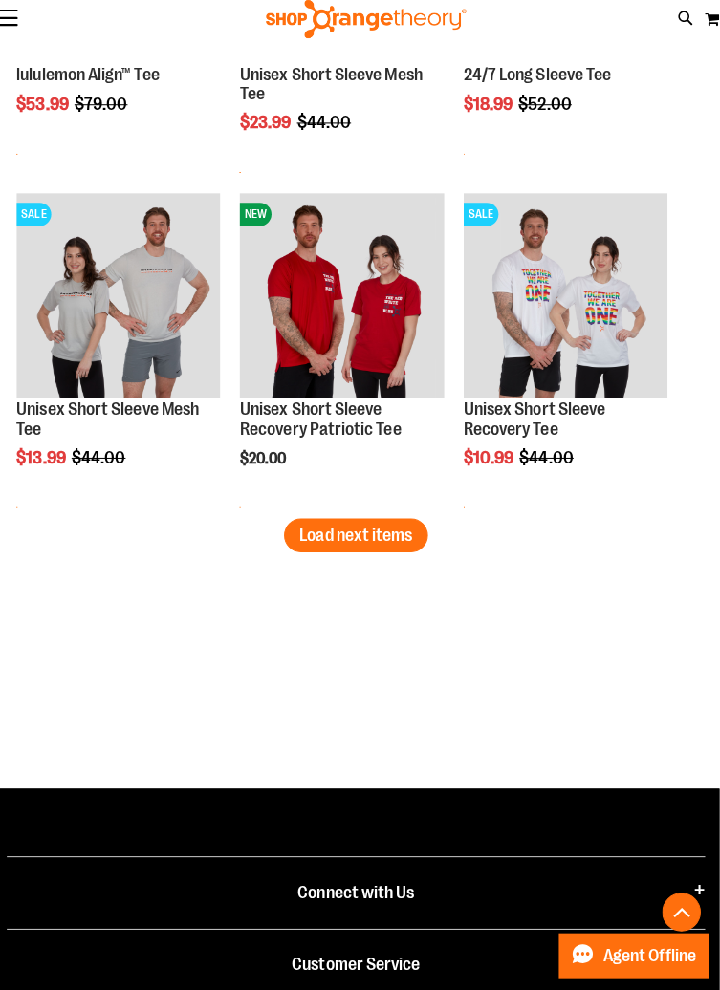
scroll to position [6517, 0]
